Goal: Obtain resource: Download file/media

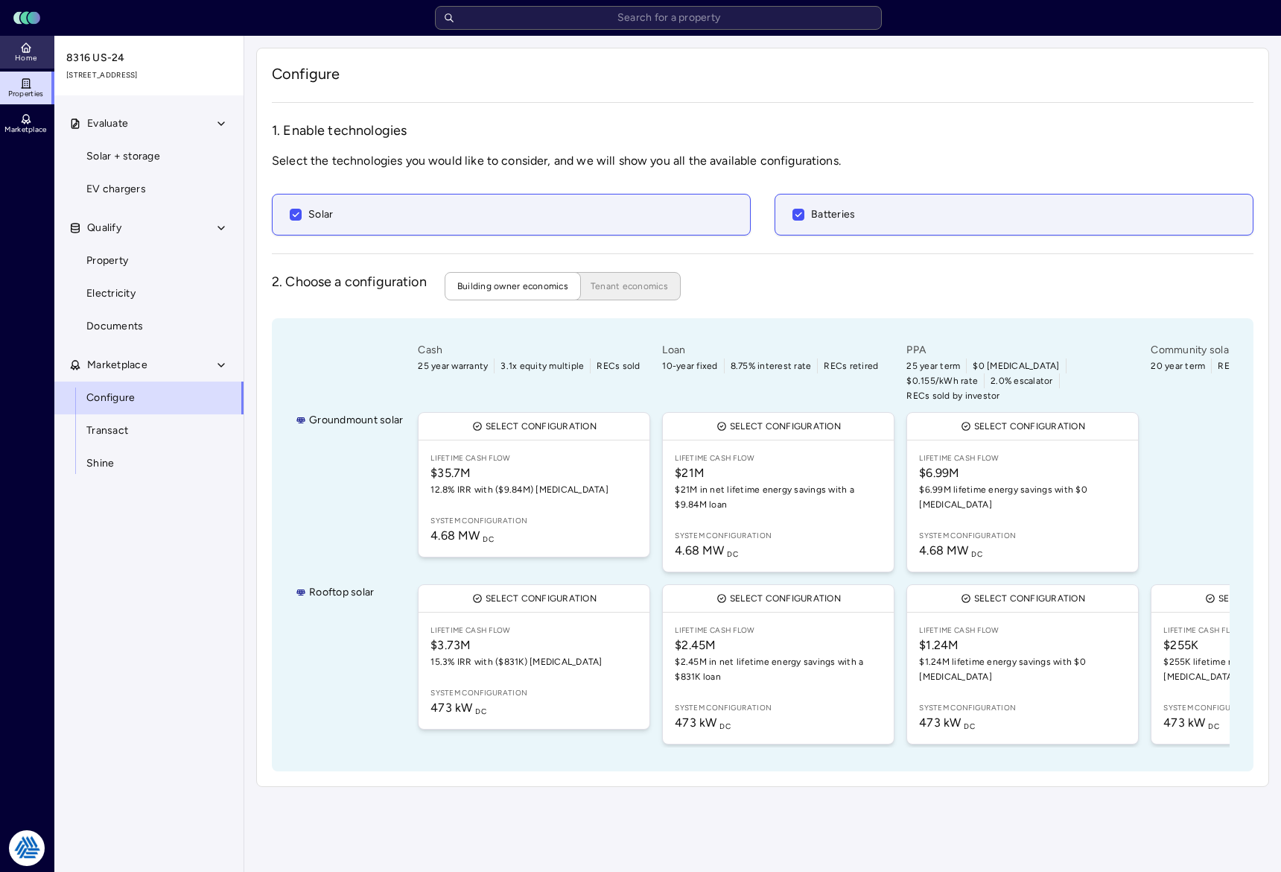
click at [36, 55] on span "Home" at bounding box center [26, 58] width 22 height 9
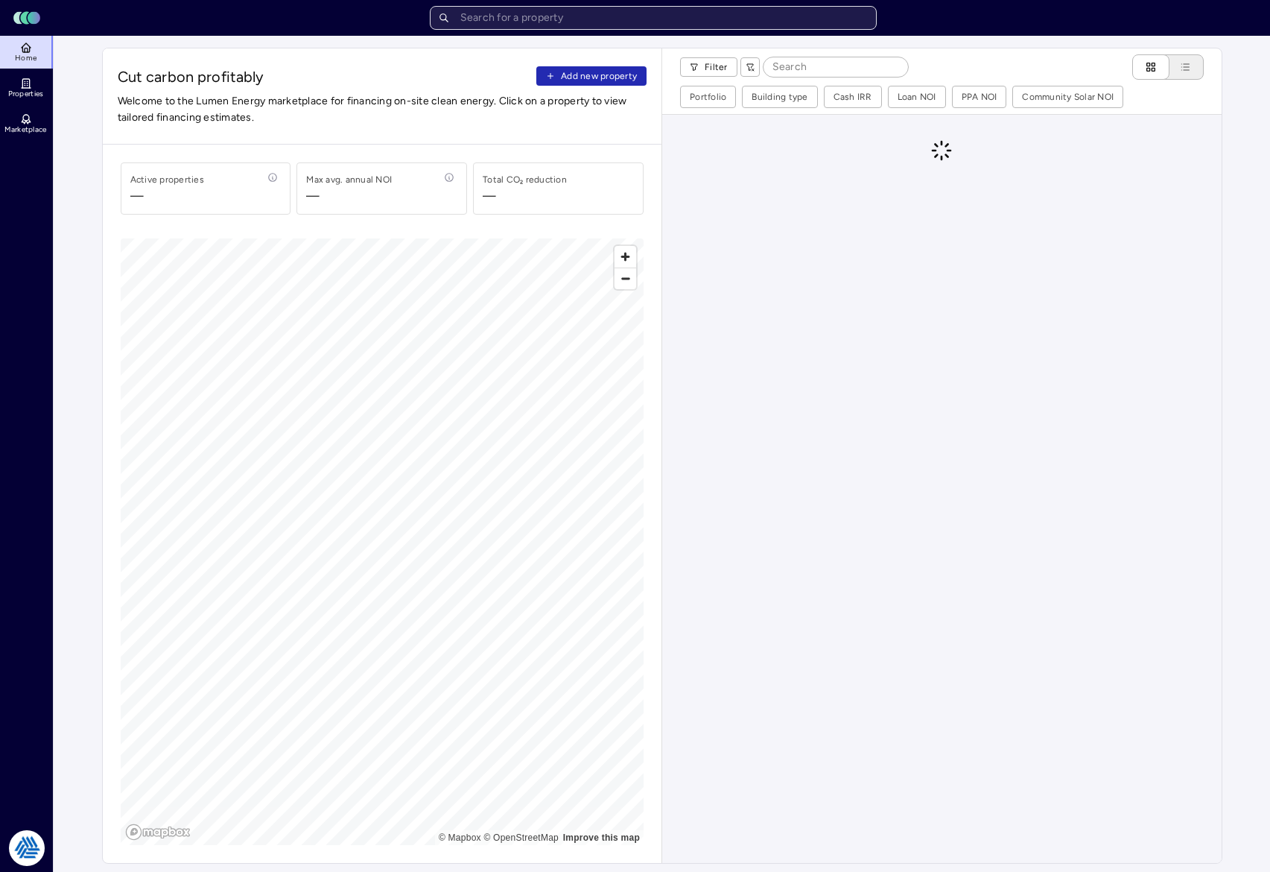
click at [669, 18] on input "text" at bounding box center [653, 18] width 447 height 24
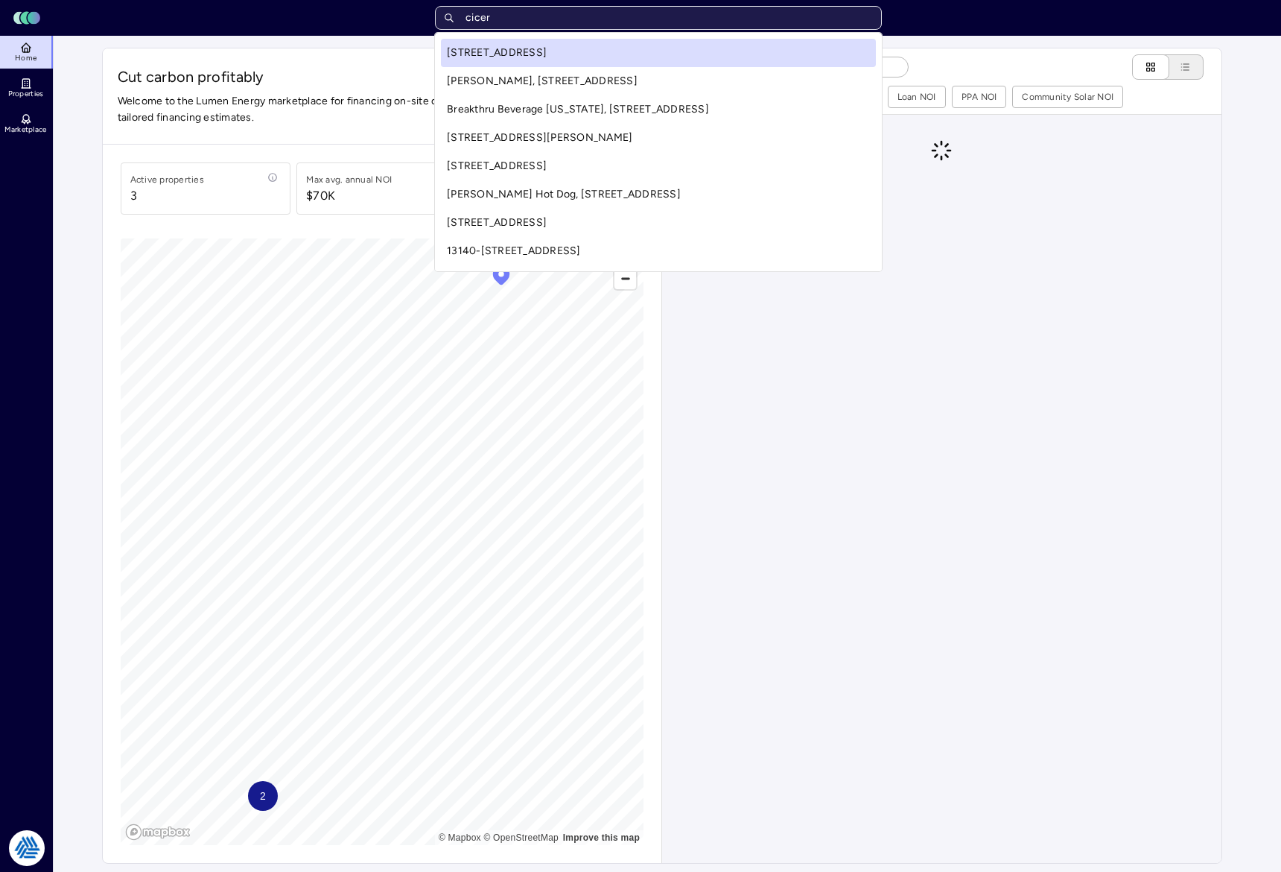
type input "[PERSON_NAME]"
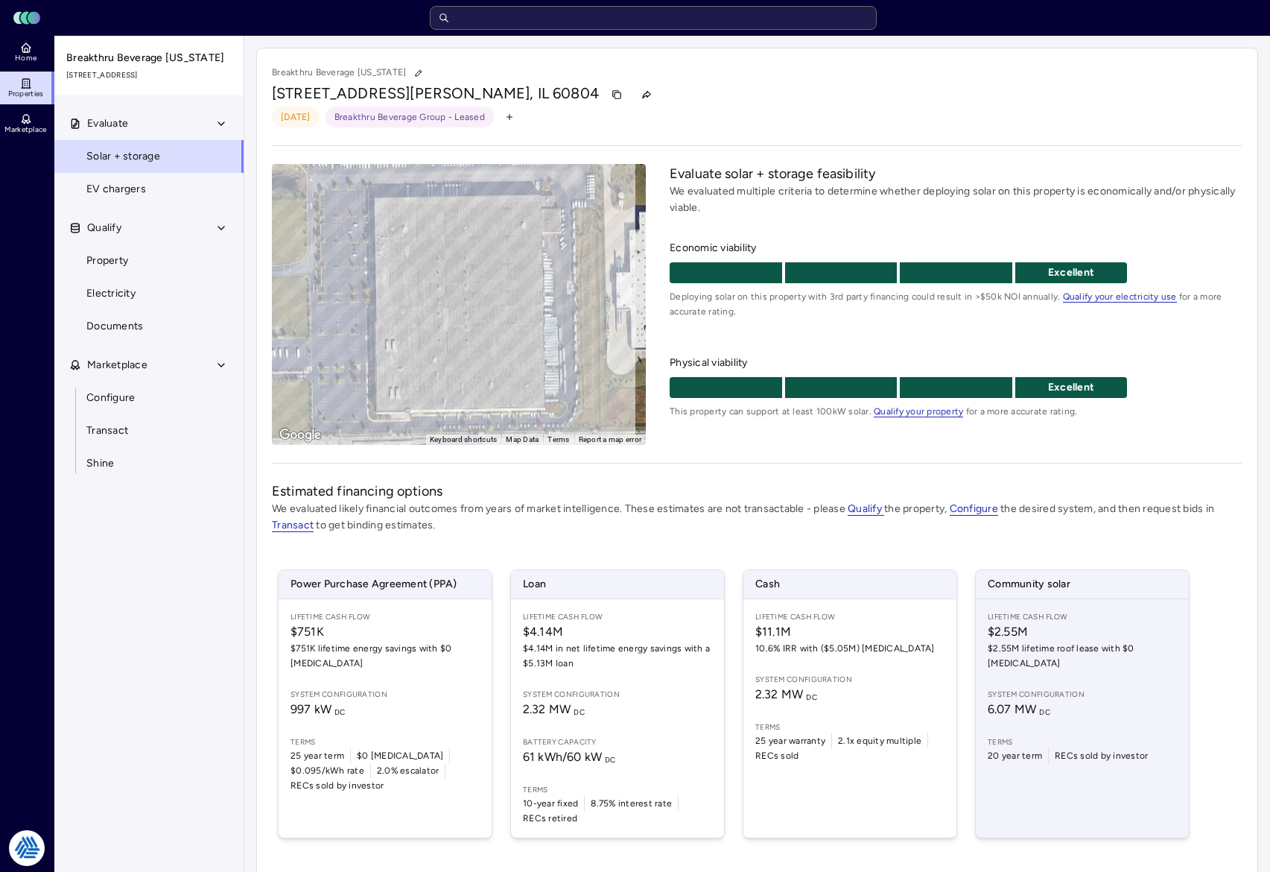
click at [1136, 756] on div "Lifetime Cash Flow $2.55M $2.55M lifetime roof lease with $0 [MEDICAL_DATA] Sys…" at bounding box center [1082, 718] width 213 height 238
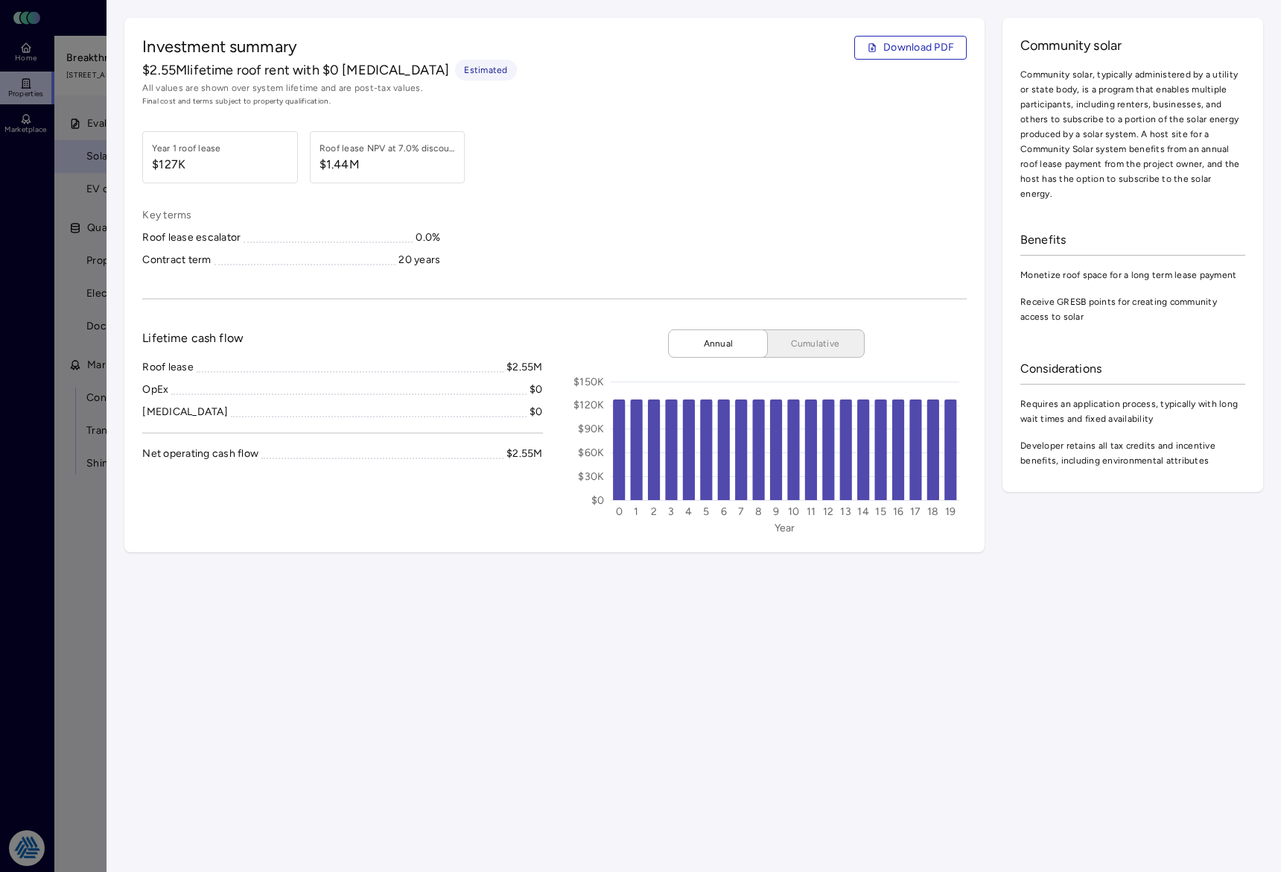
click at [18, 219] on div at bounding box center [640, 436] width 1281 height 872
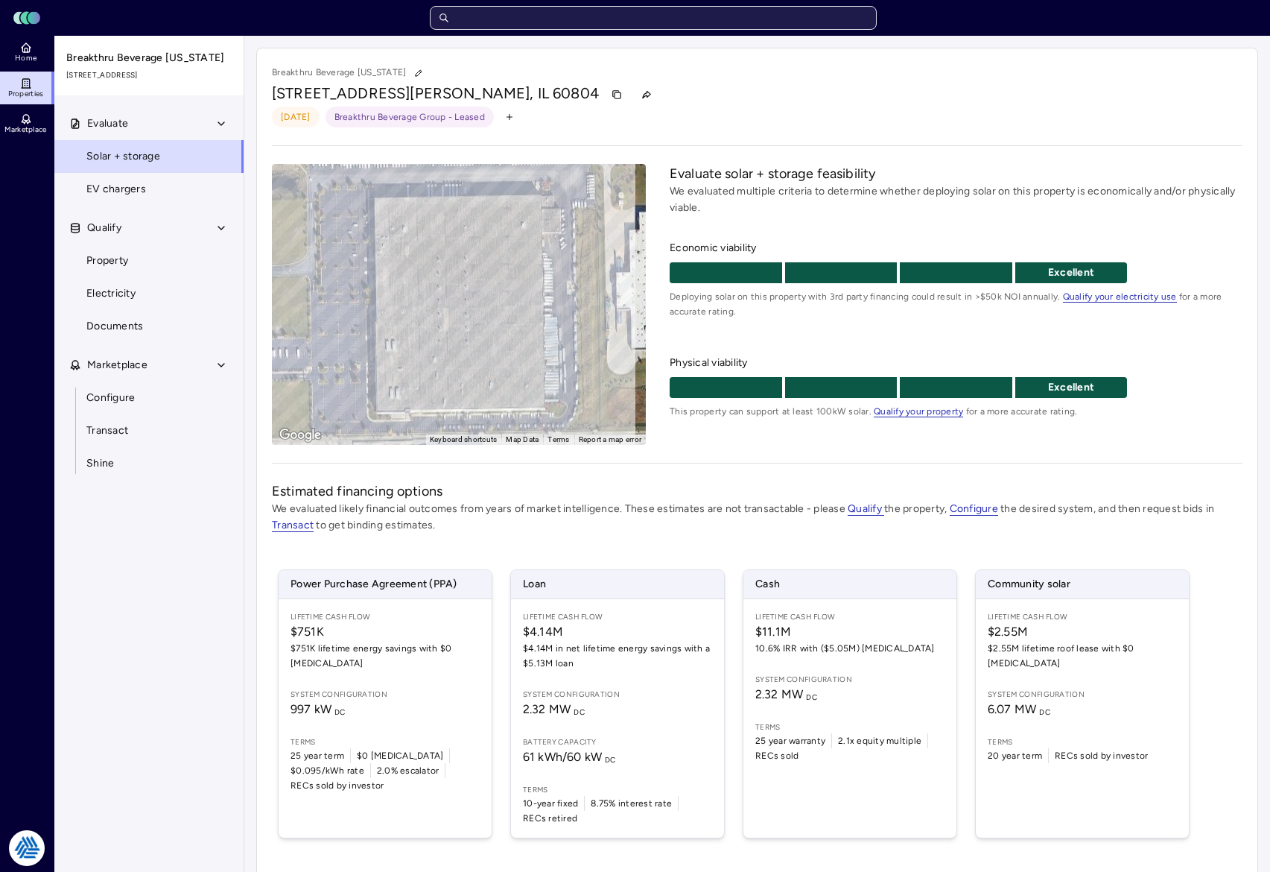
click at [526, 10] on input "text" at bounding box center [653, 18] width 447 height 24
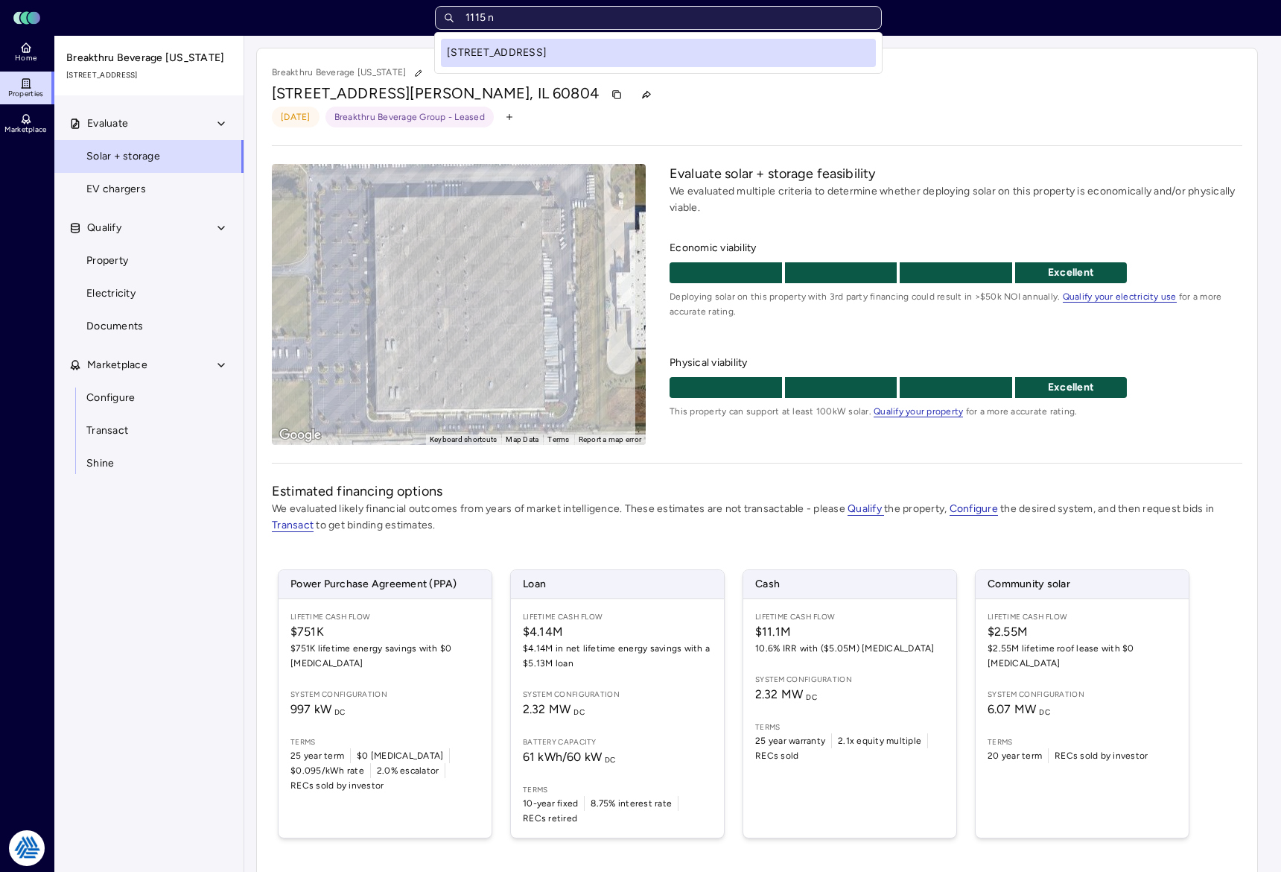
type input "1115 n"
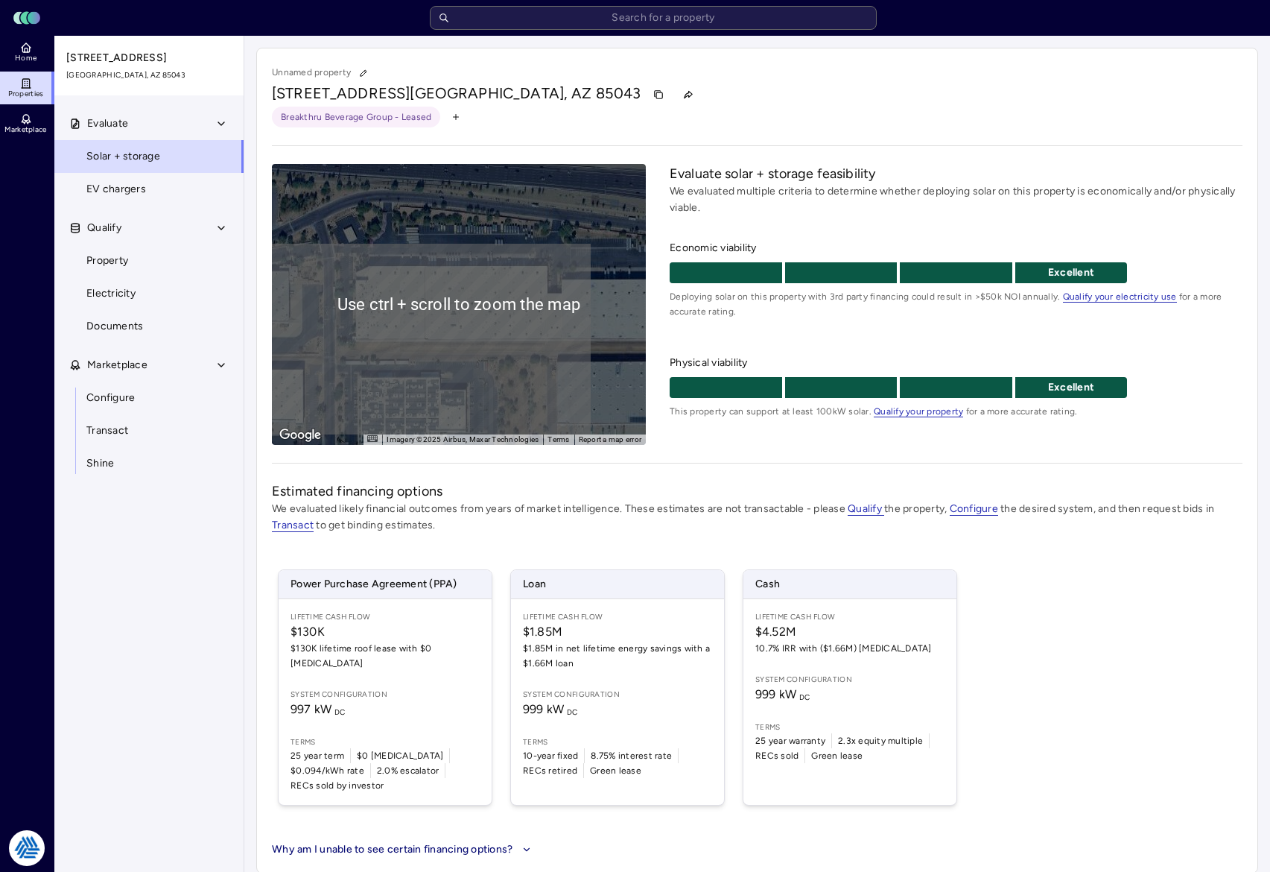
click at [665, 88] on div "[STREET_ADDRESS]" at bounding box center [757, 95] width 971 height 24
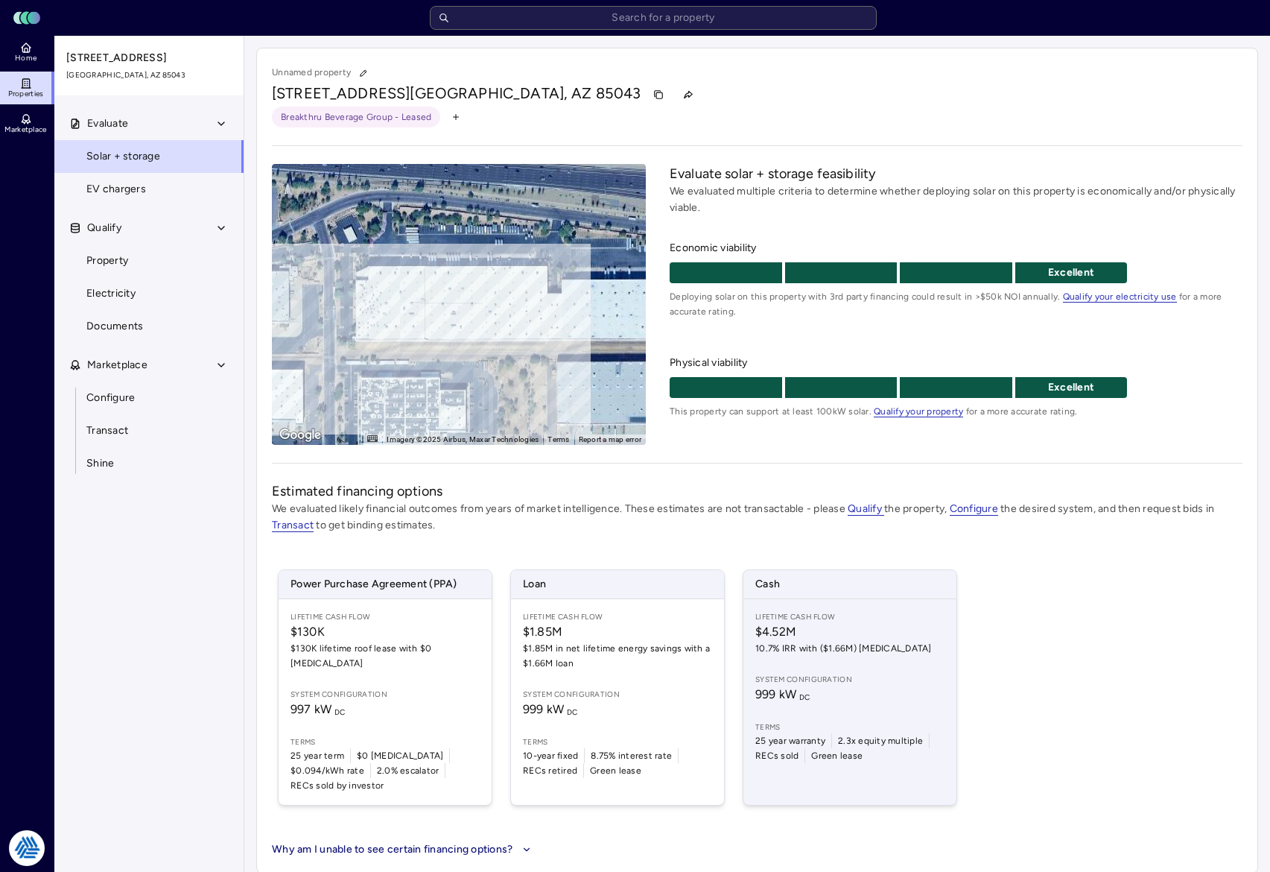
click at [852, 699] on span "999 kW DC" at bounding box center [849, 694] width 189 height 18
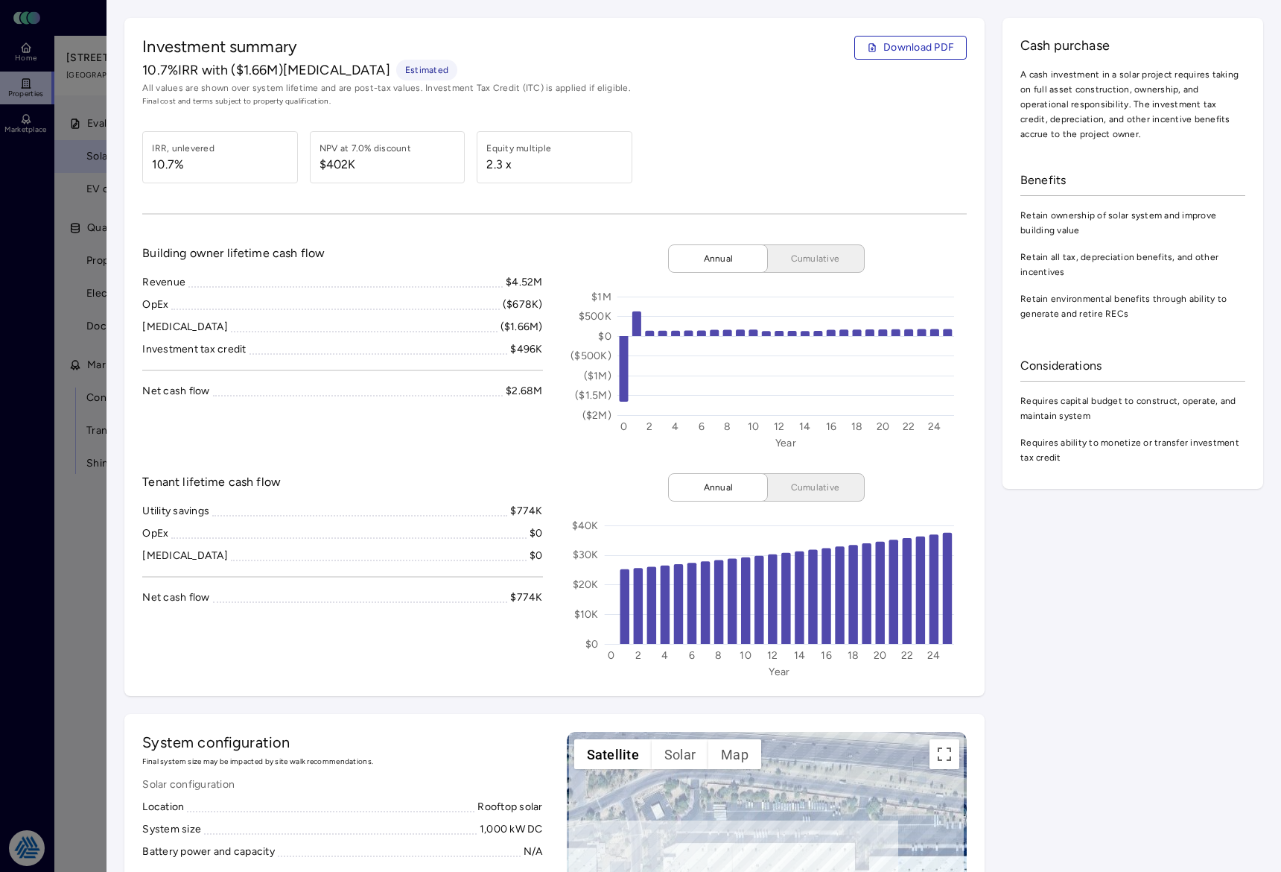
click at [29, 495] on div at bounding box center [640, 436] width 1281 height 872
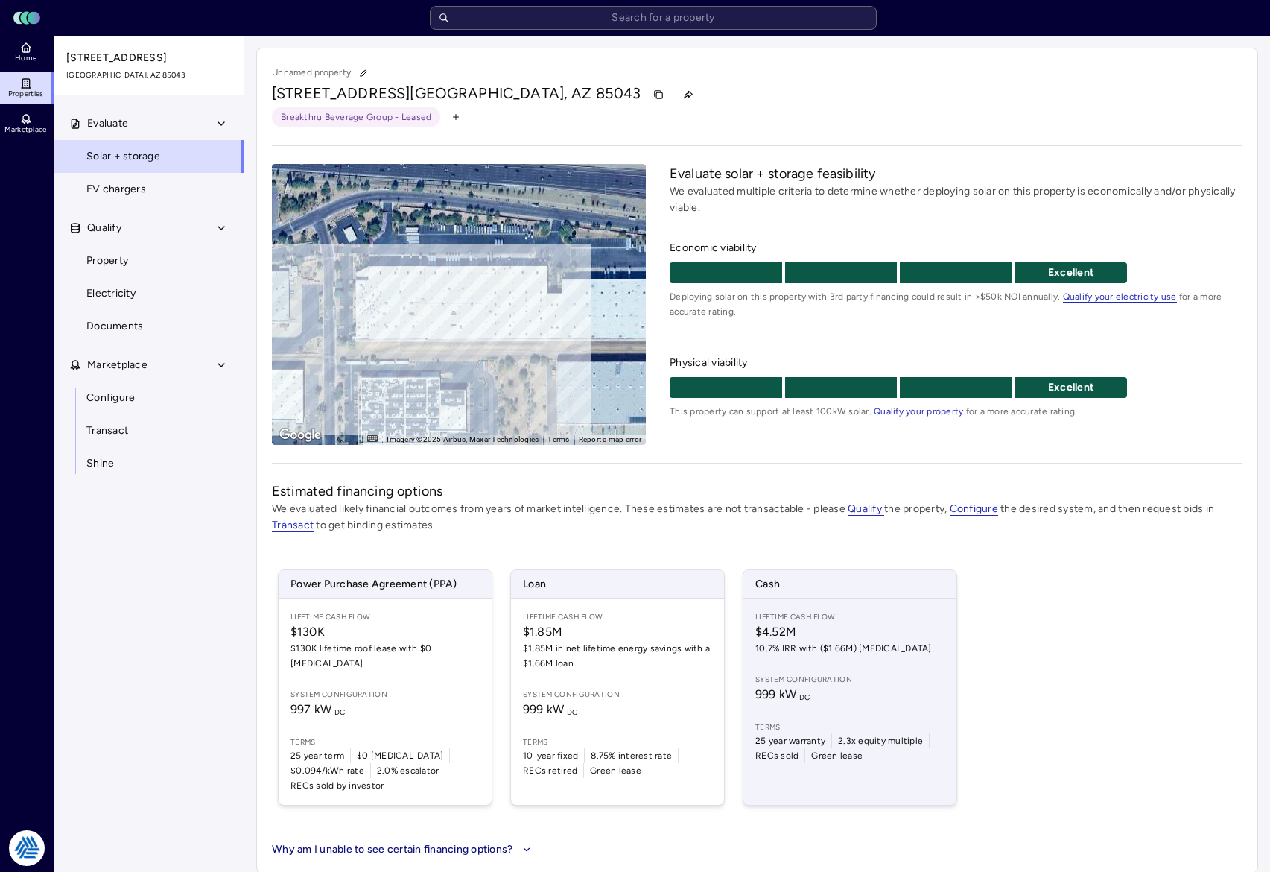
click at [900, 645] on span "10.7% IRR with ($1.66M) [MEDICAL_DATA]" at bounding box center [849, 648] width 189 height 15
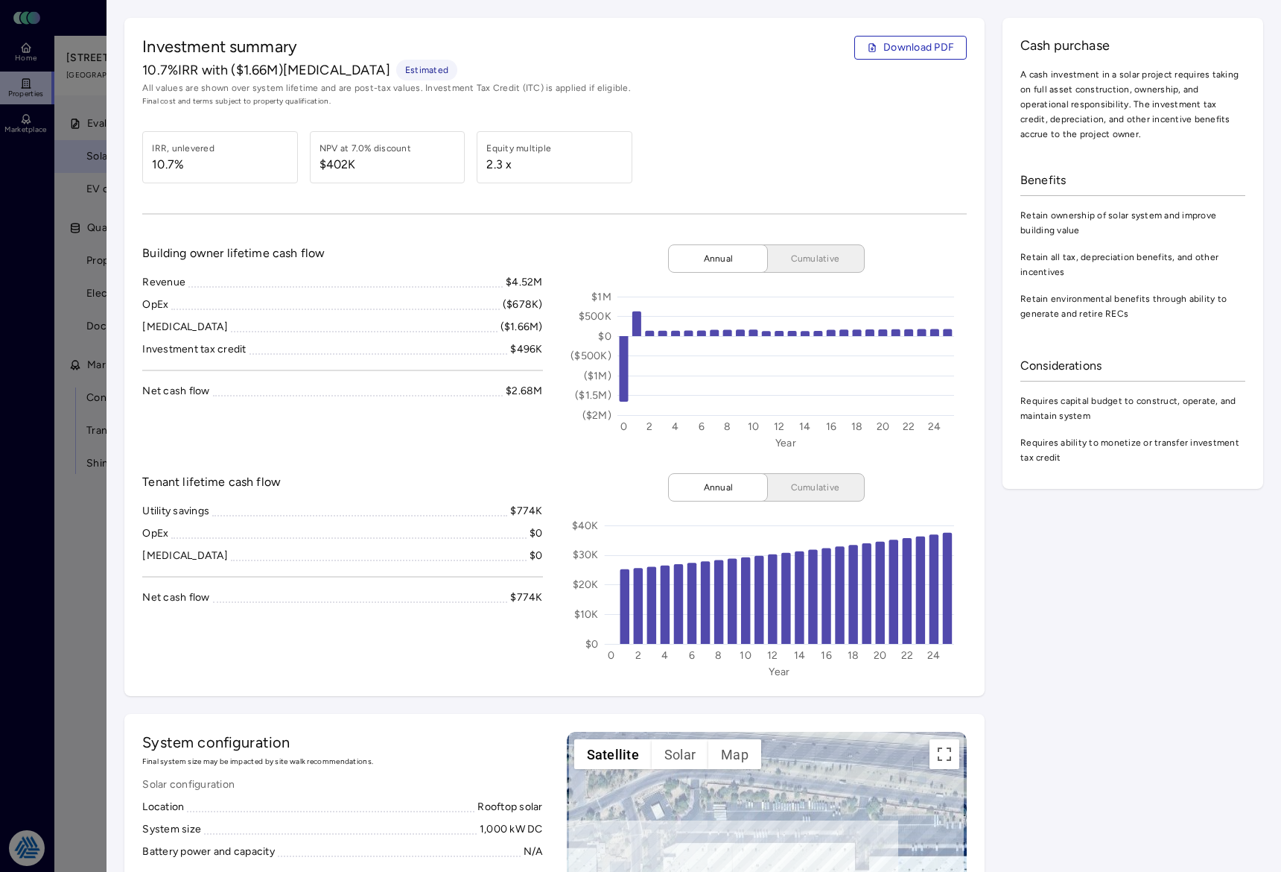
click at [464, 206] on div "Investment summary Download PDF 10.7% IRR with ($1.66M) [MEDICAL_DATA] Estimate…" at bounding box center [554, 357] width 860 height 678
click at [780, 480] on span "Cumulative" at bounding box center [815, 487] width 74 height 15
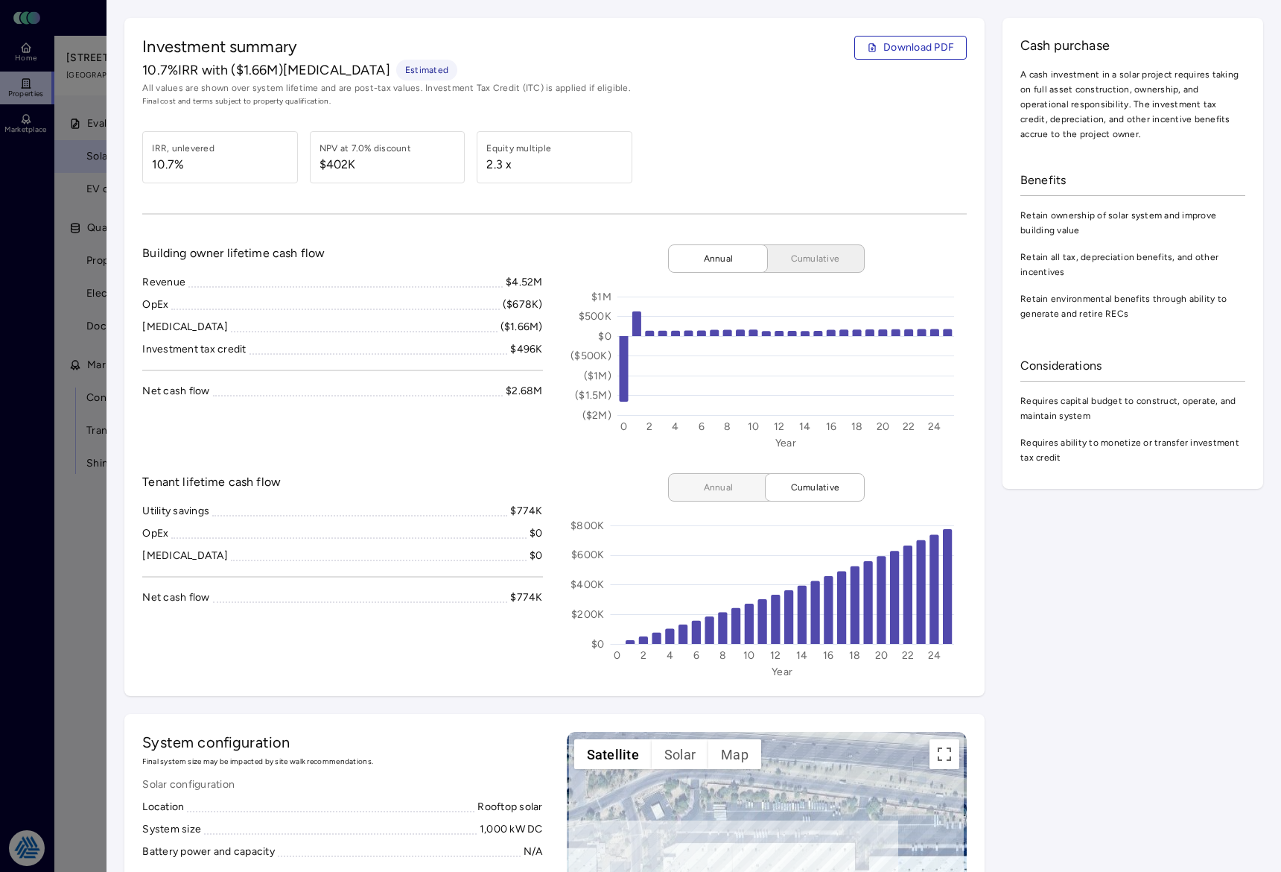
click at [707, 489] on span "Annual" at bounding box center [718, 487] width 74 height 15
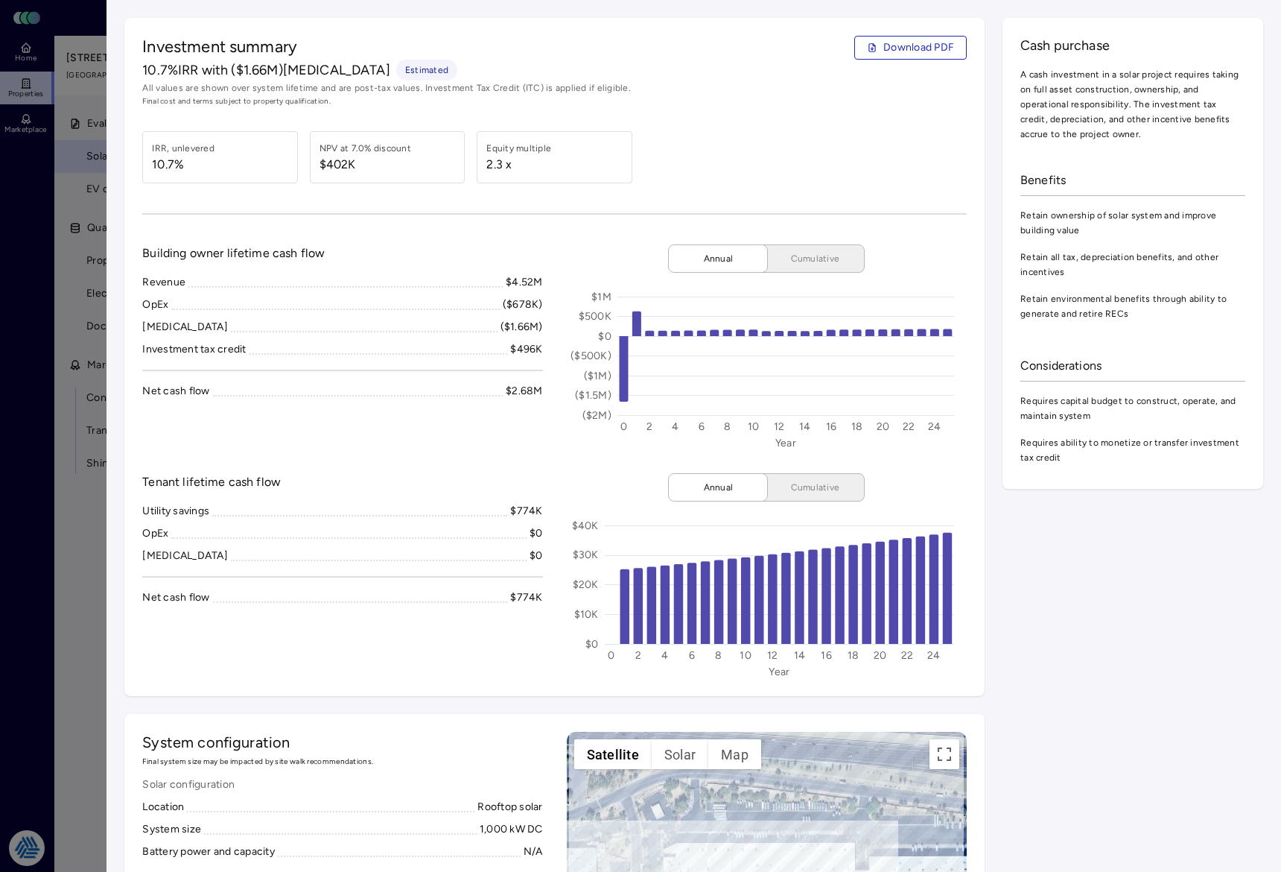
click at [81, 520] on div at bounding box center [640, 436] width 1281 height 872
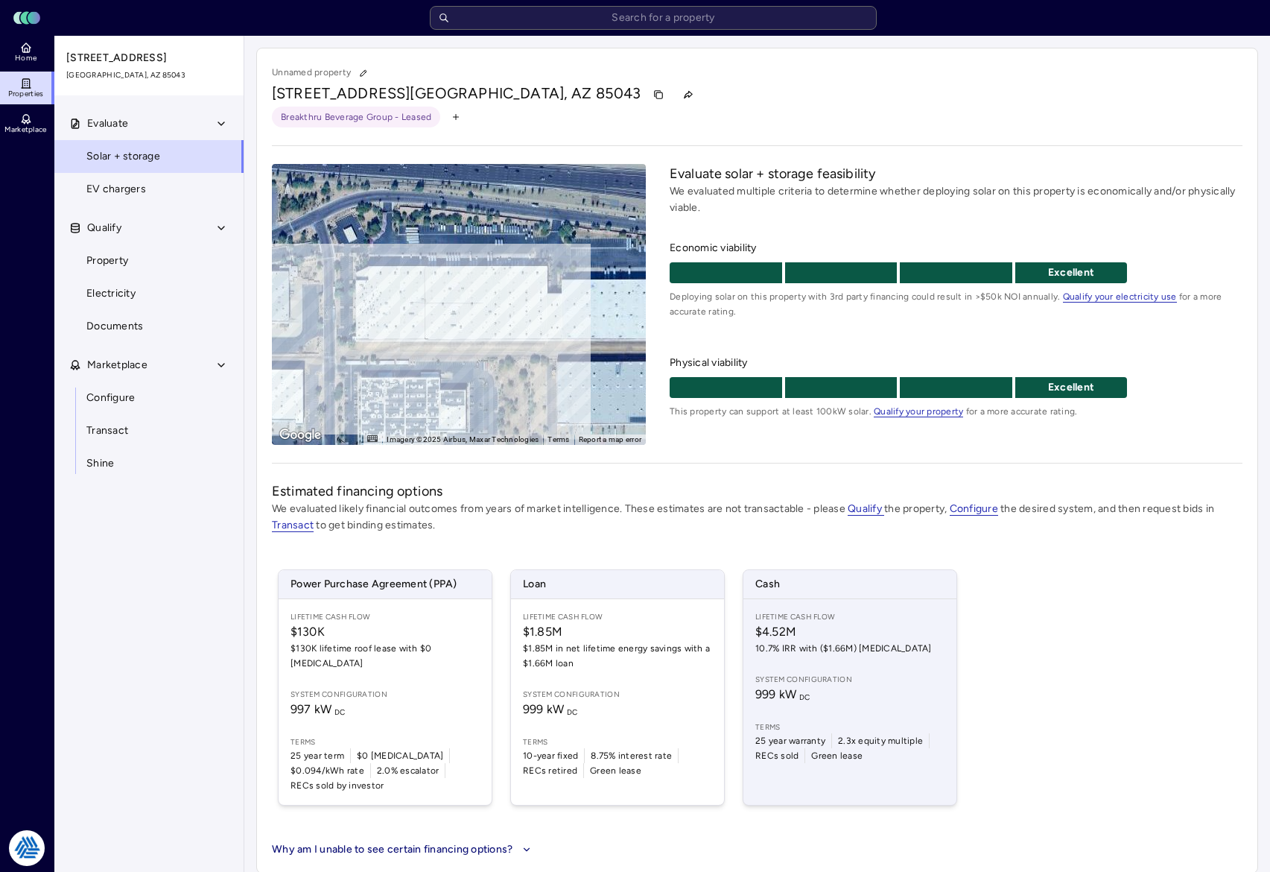
click at [838, 662] on div "Lifetime Cash Flow $4.52M 10.7% IRR with ($1.66M) [MEDICAL_DATA] System configu…" at bounding box center [849, 702] width 213 height 206
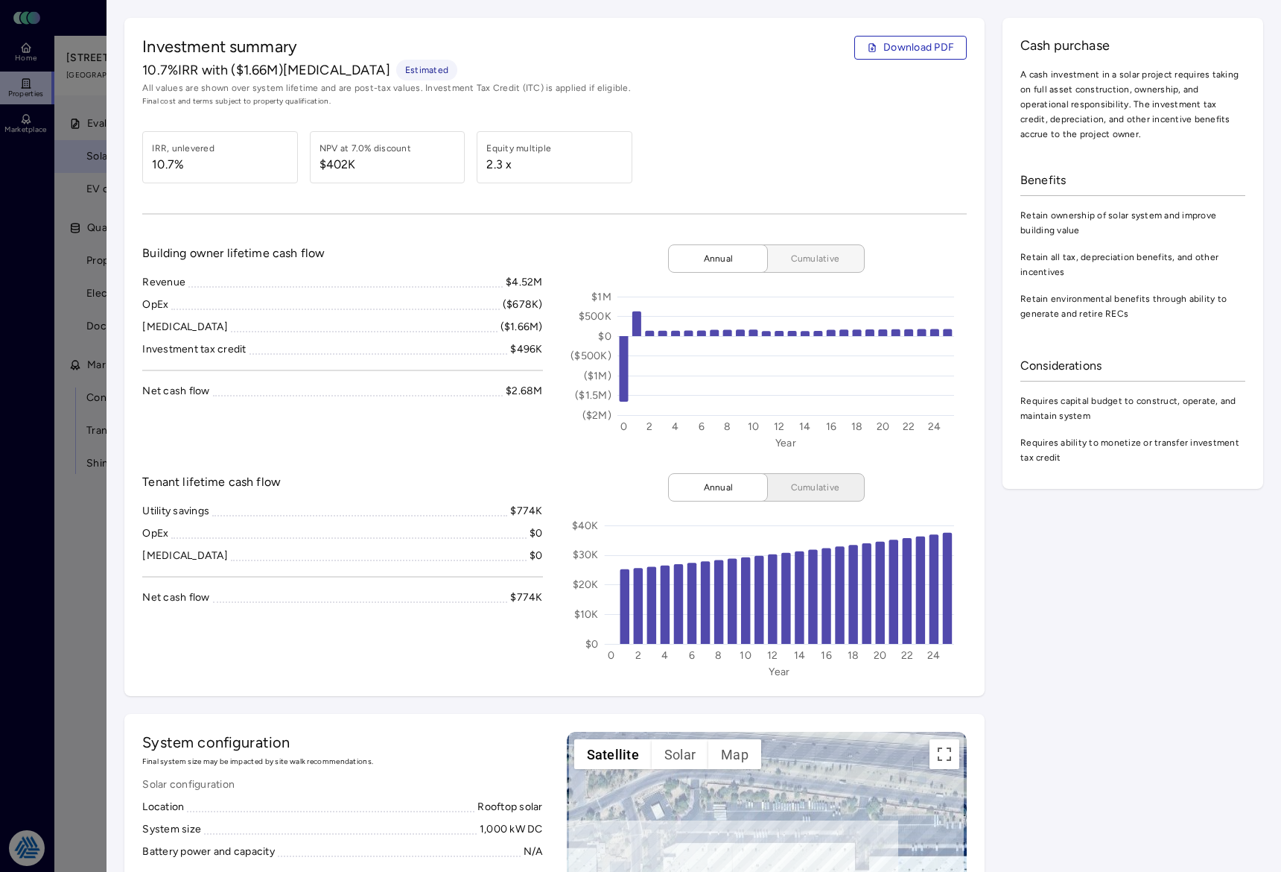
click at [790, 256] on span "Cumulative" at bounding box center [815, 258] width 74 height 15
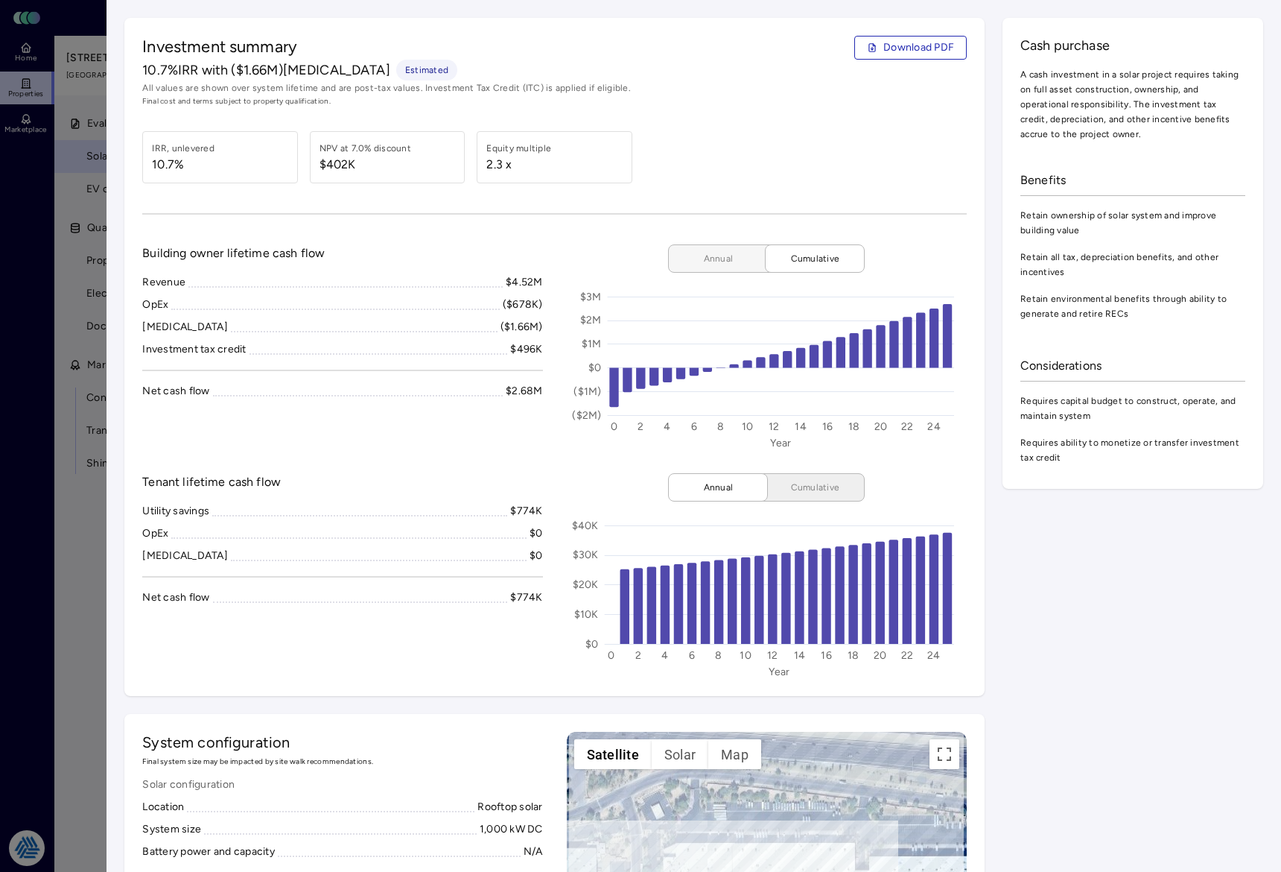
click at [711, 264] on span "Annual" at bounding box center [718, 258] width 74 height 15
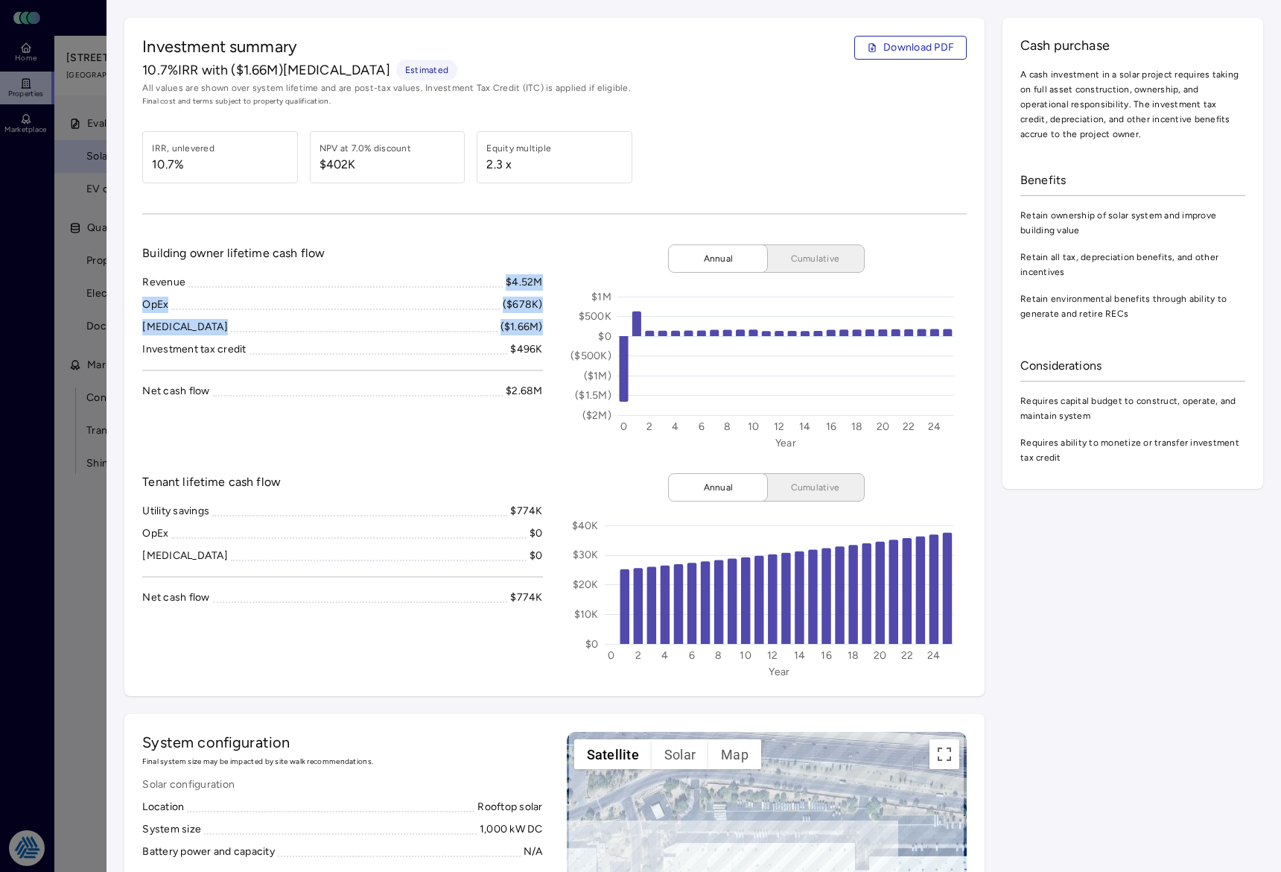
drag, startPoint x: 540, startPoint y: 323, endPoint x: 473, endPoint y: 292, distance: 74.0
click at [473, 292] on div "Building owner lifetime cash flow Revenue $4.52M OpEx ($678K) [MEDICAL_DATA] ($…" at bounding box center [554, 346] width 825 height 205
click at [473, 292] on div "Revenue $4.52M OpEx ($678K) [MEDICAL_DATA] ($1.66M) Investment tax credit $496K…" at bounding box center [342, 336] width 400 height 125
click at [83, 573] on div at bounding box center [640, 436] width 1281 height 872
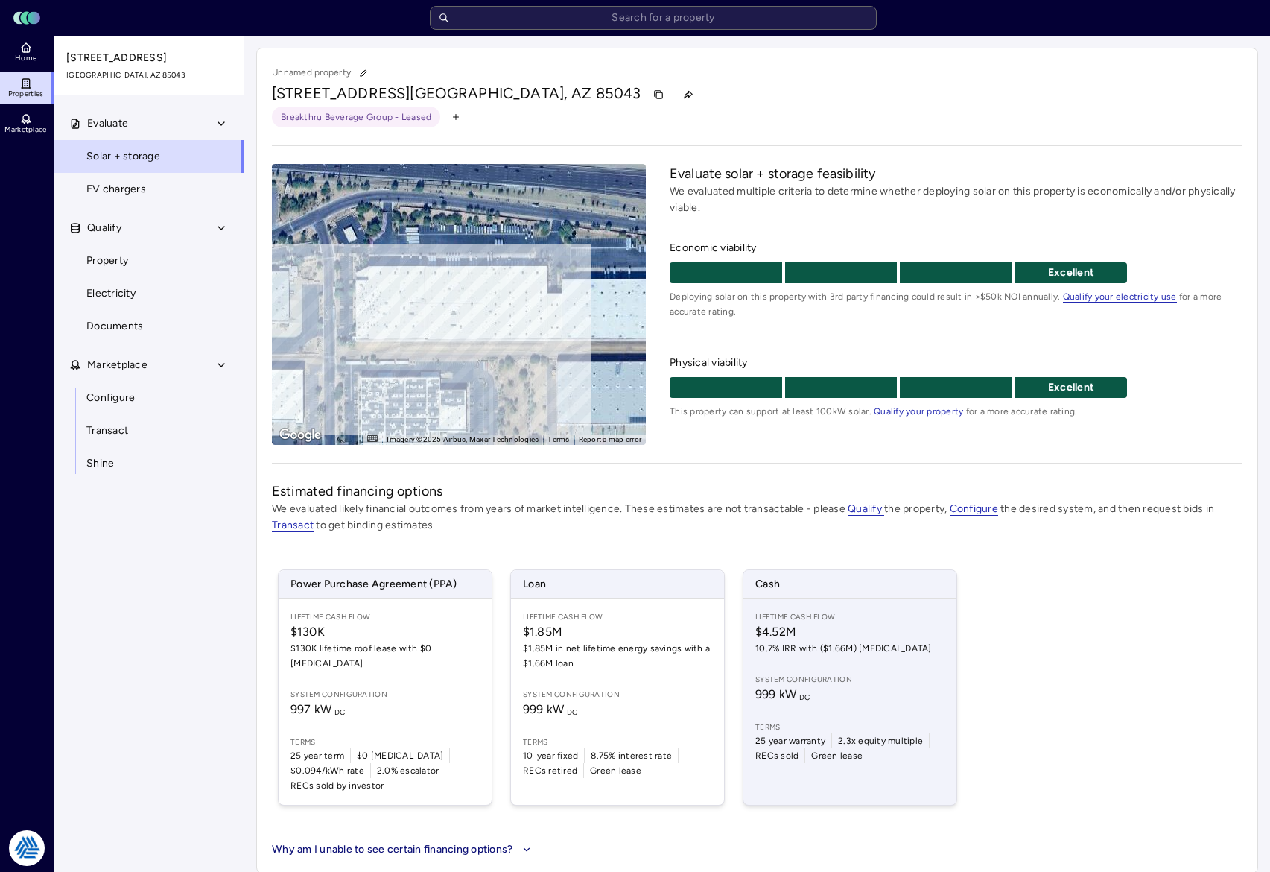
click at [865, 651] on span "10.7% IRR with ($1.66M) [MEDICAL_DATA]" at bounding box center [849, 648] width 189 height 15
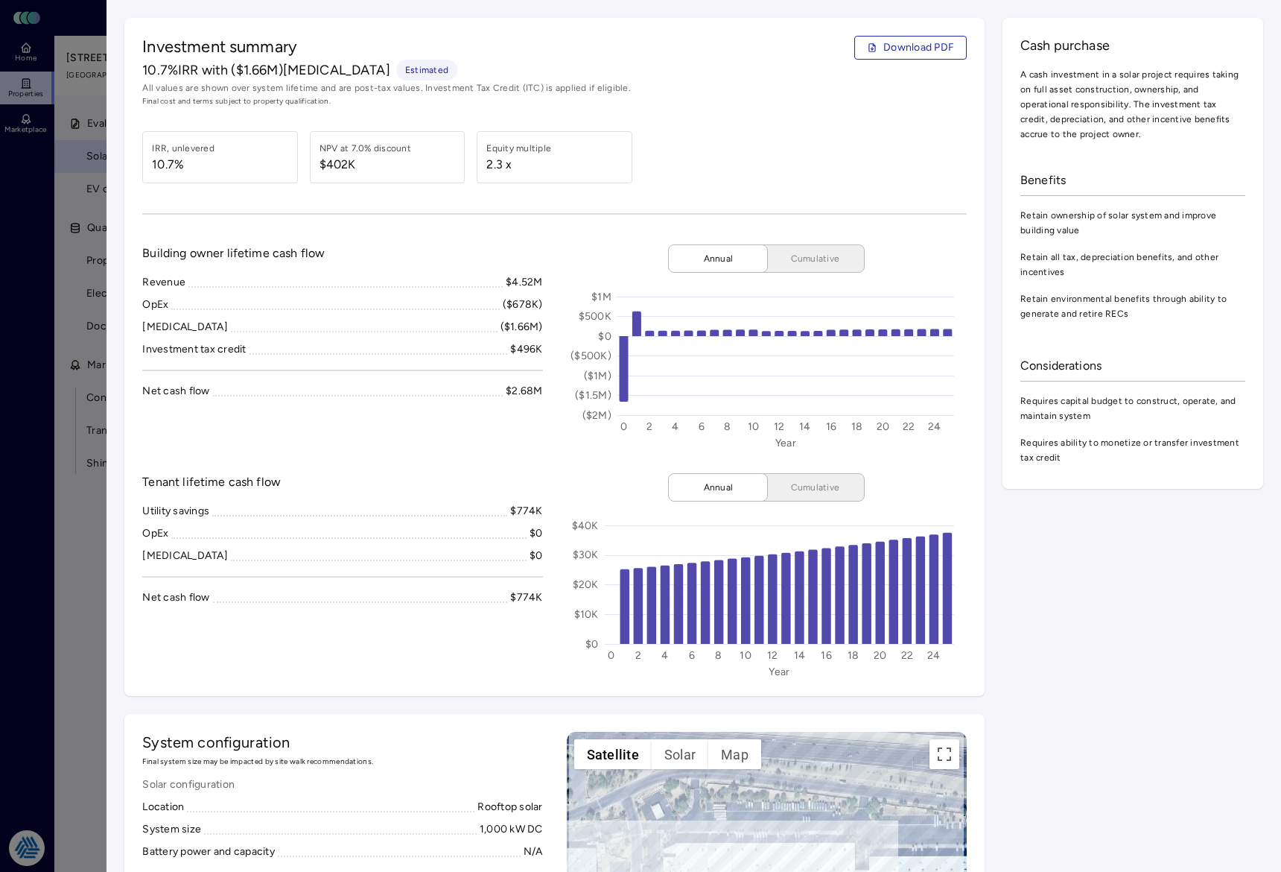
click at [40, 511] on div at bounding box center [640, 436] width 1281 height 872
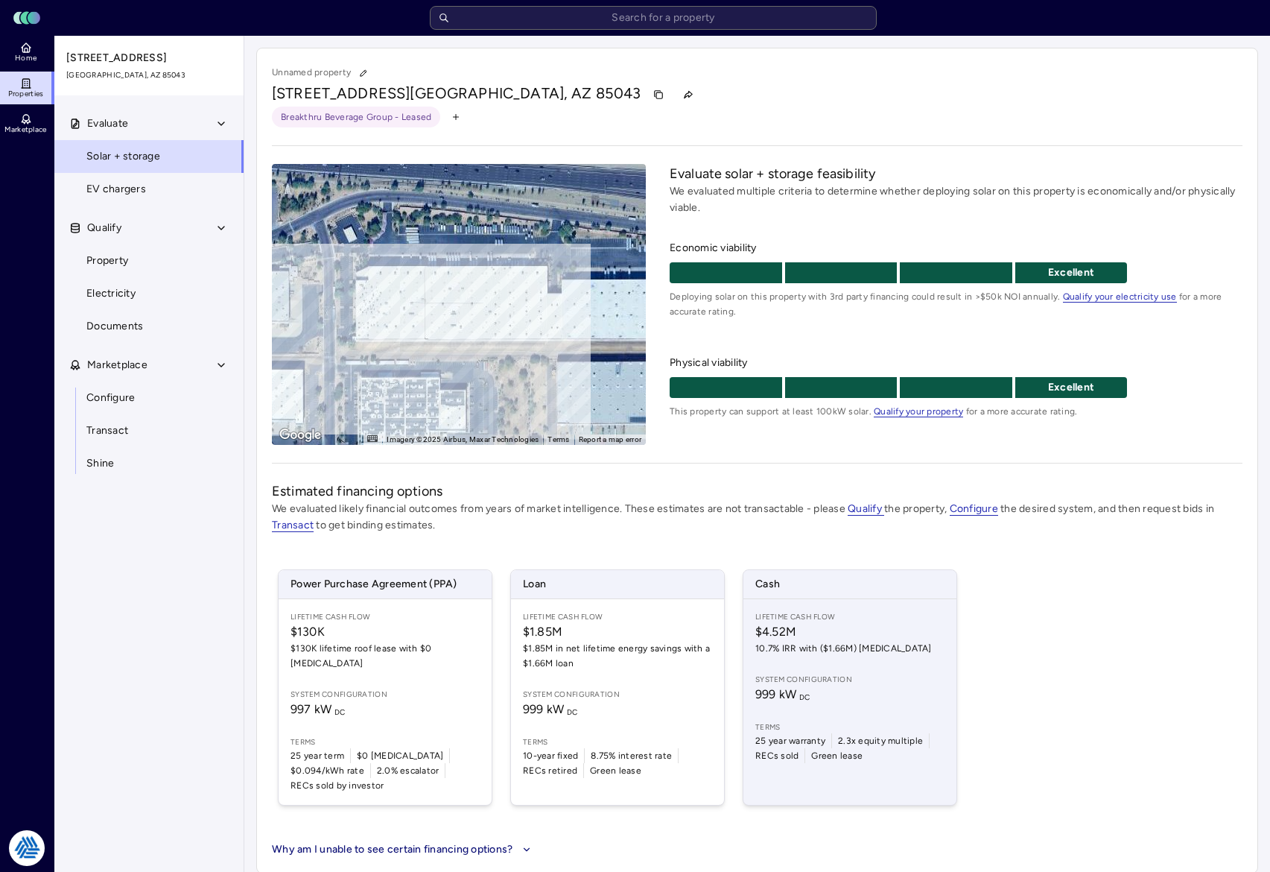
click at [872, 641] on span "10.7% IRR with ($1.66M) [MEDICAL_DATA]" at bounding box center [849, 648] width 189 height 15
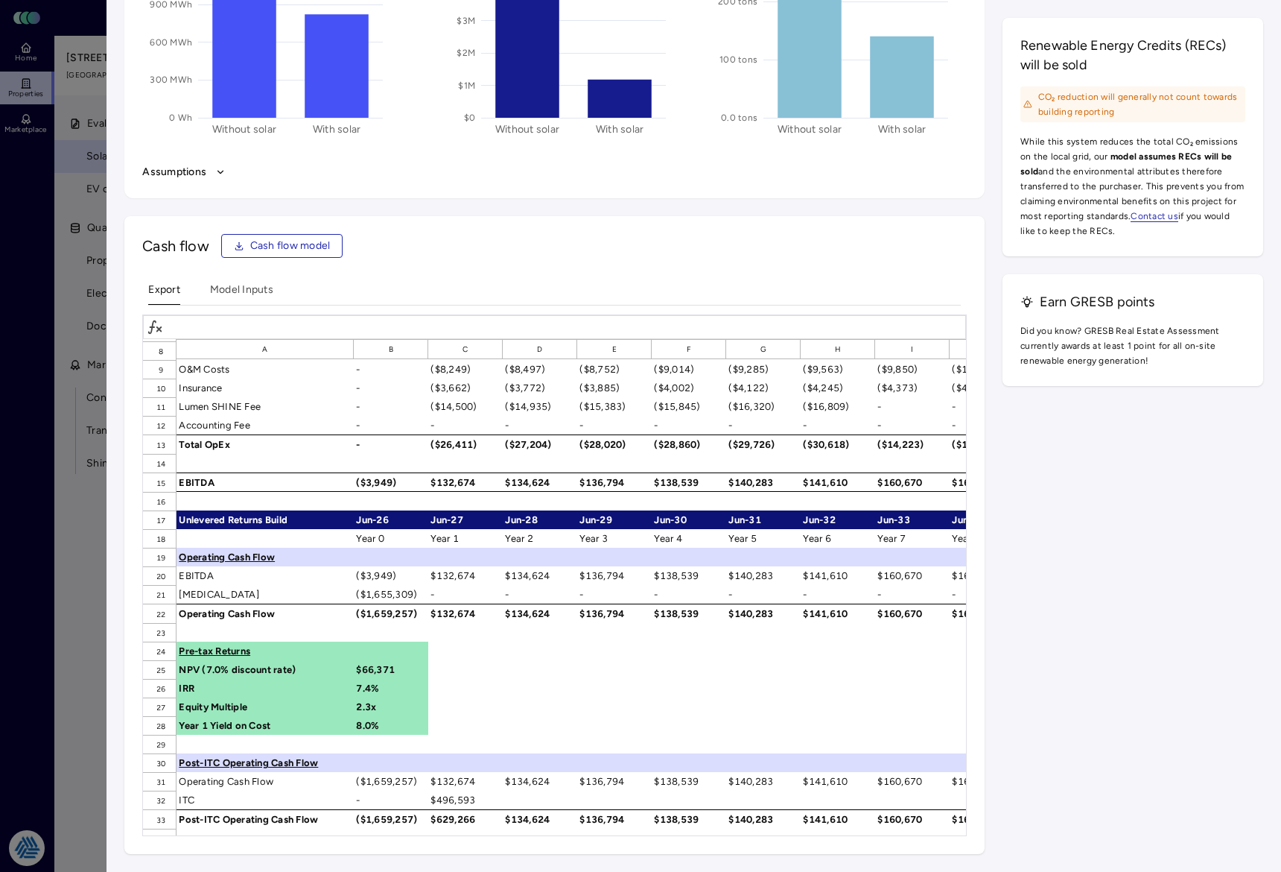
scroll to position [223, 0]
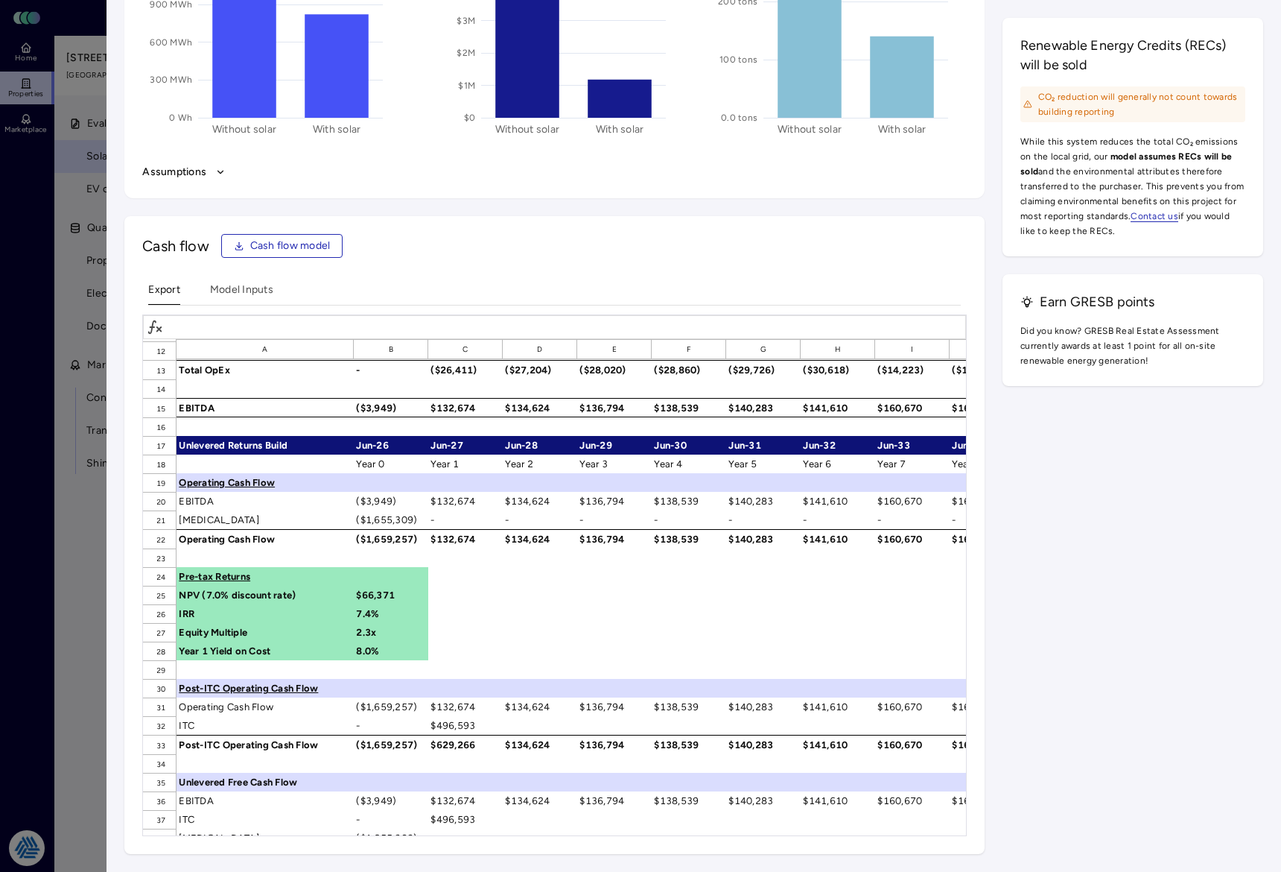
click at [968, 472] on div "Cash flow Cash flow model Export Model Inputs A B C D E F G H I J K L M N O P Q…" at bounding box center [554, 535] width 860 height 638
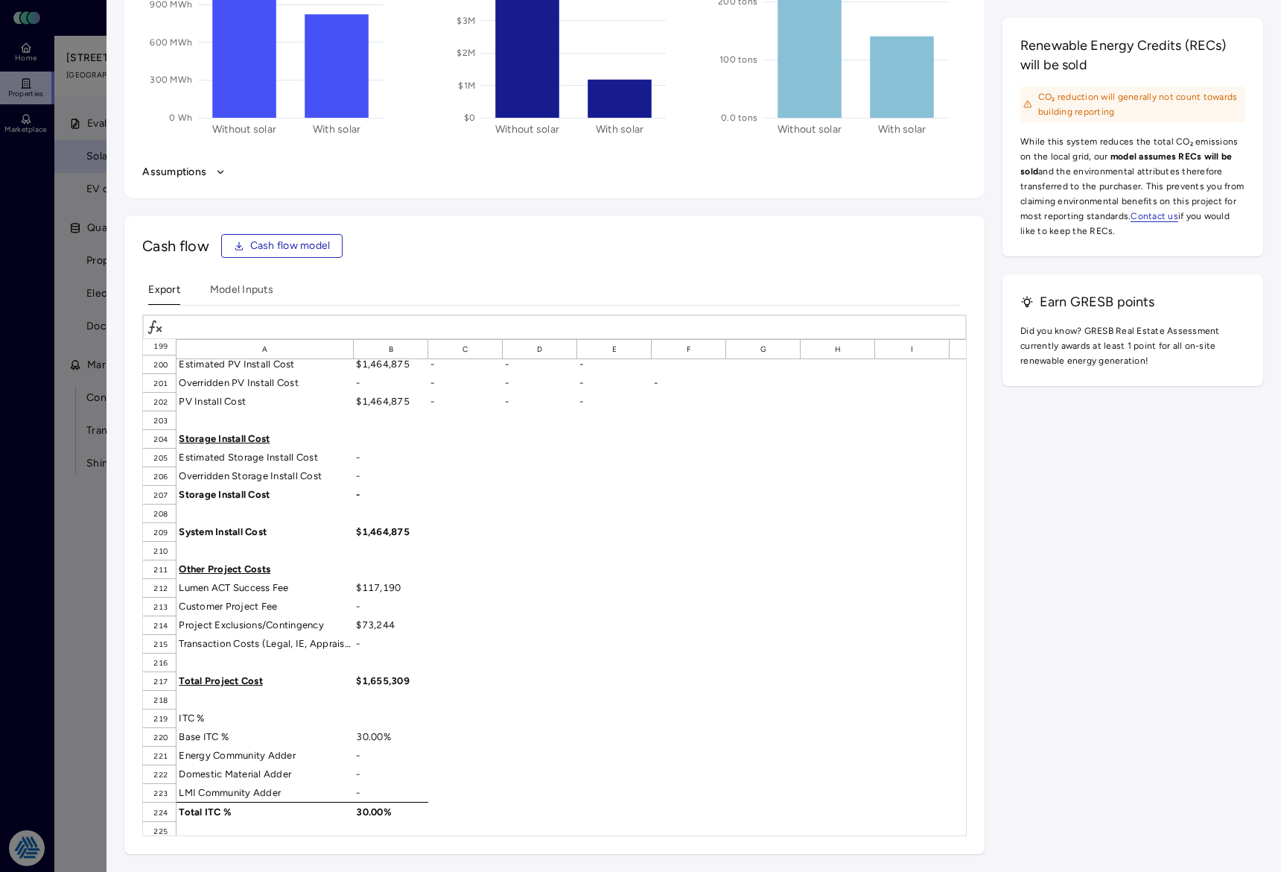
scroll to position [4618, 0]
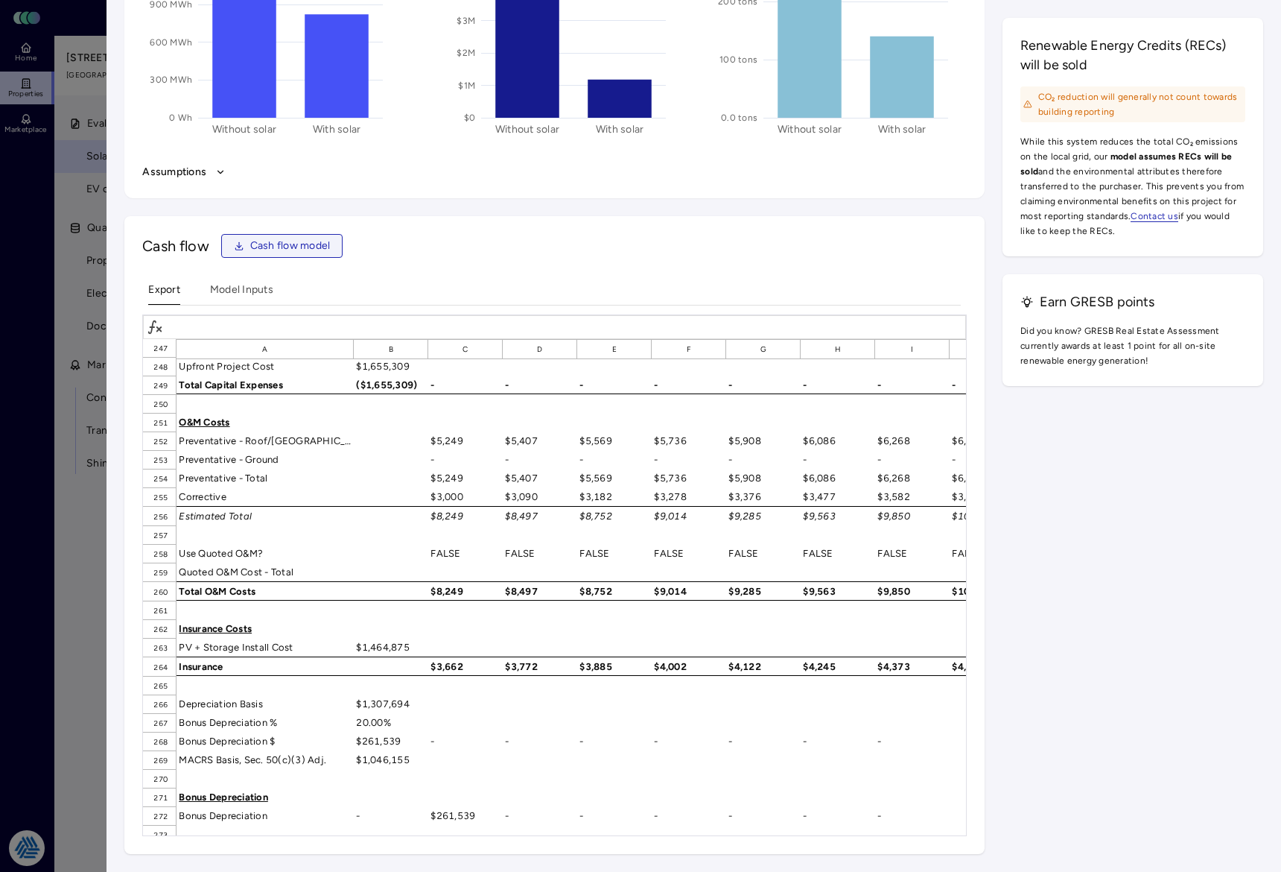
click at [317, 241] on span "Cash flow model" at bounding box center [290, 246] width 80 height 16
click at [39, 451] on div at bounding box center [640, 436] width 1281 height 872
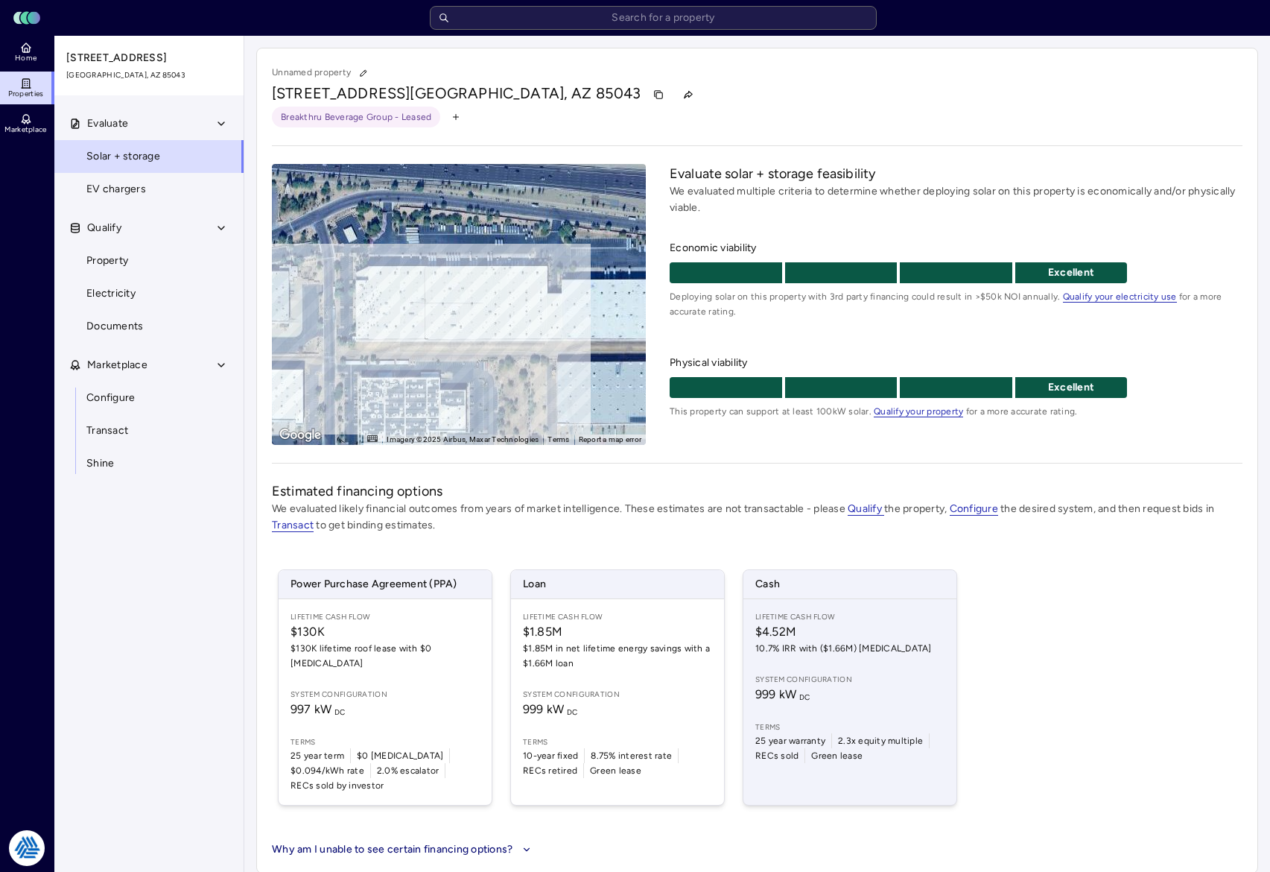
click at [819, 695] on span "999 kW DC" at bounding box center [849, 694] width 189 height 18
